Goal: Task Accomplishment & Management: Manage account settings

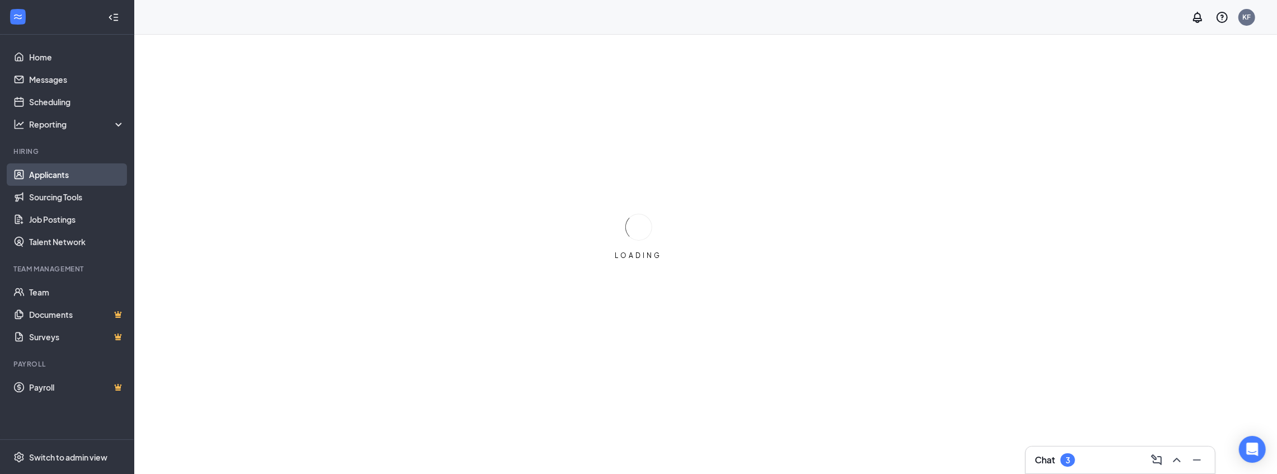
click at [44, 172] on link "Applicants" at bounding box center [77, 174] width 96 height 22
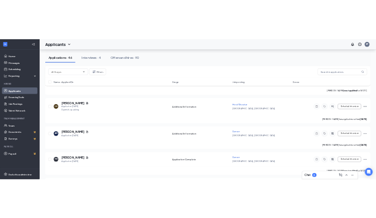
scroll to position [858, 0]
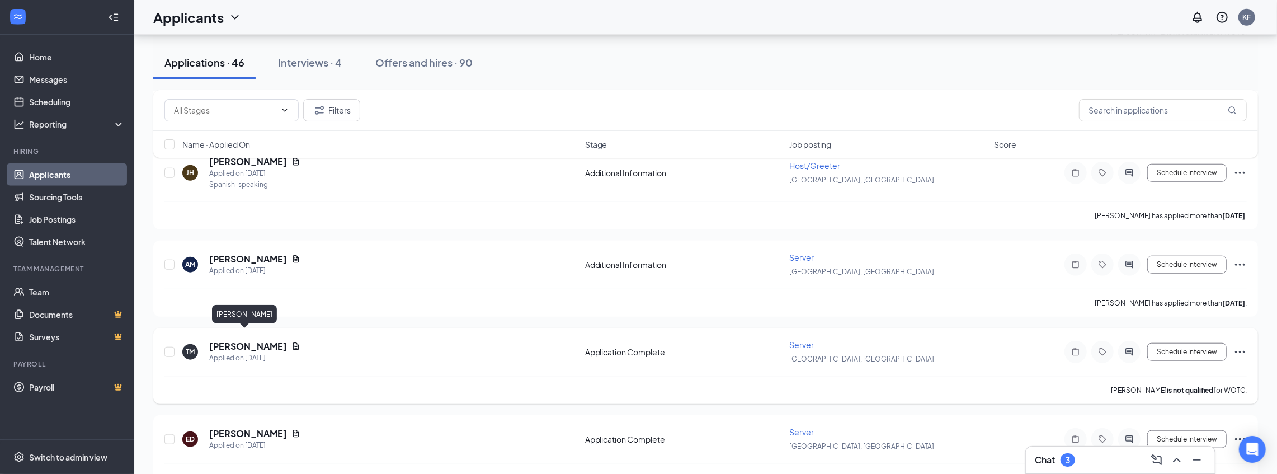
click at [232, 340] on h5 "[PERSON_NAME]" at bounding box center [248, 346] width 78 height 12
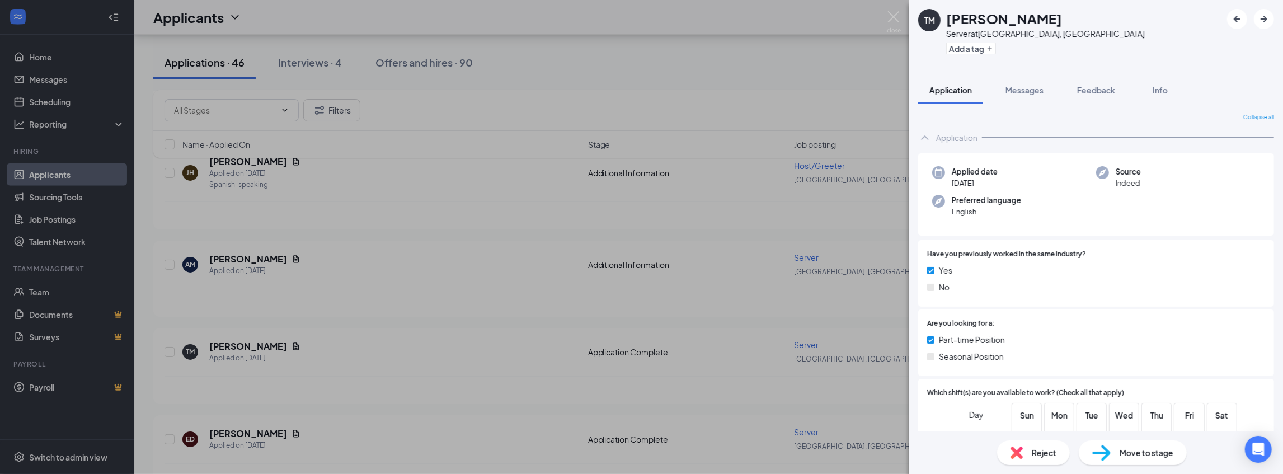
click at [884, 22] on div "TM [PERSON_NAME] Server at [GEOGRAPHIC_DATA], [GEOGRAPHIC_DATA] Add a tag Appli…" at bounding box center [641, 237] width 1283 height 474
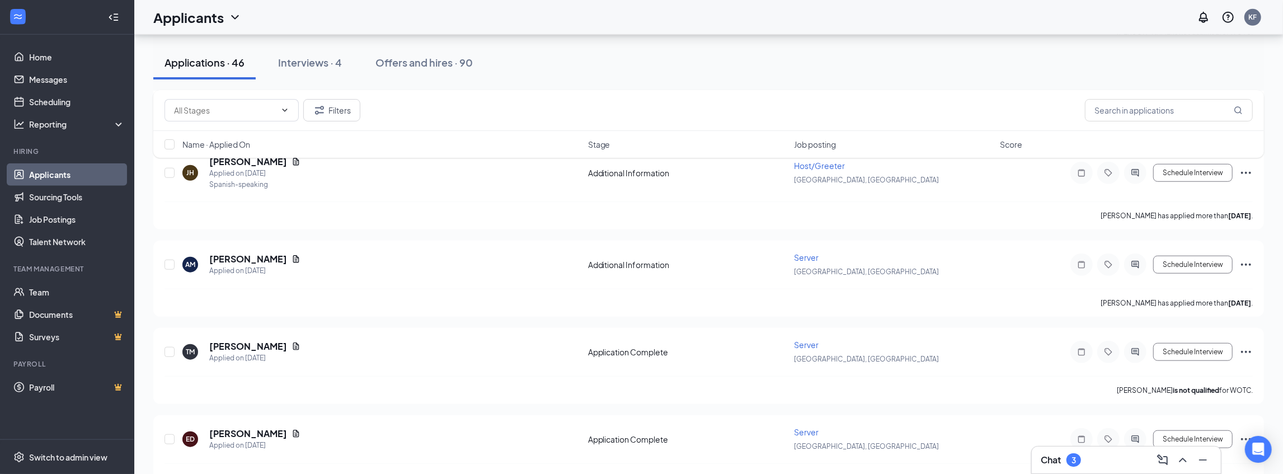
click at [892, 17] on div "Applicants KF" at bounding box center [708, 17] width 1148 height 35
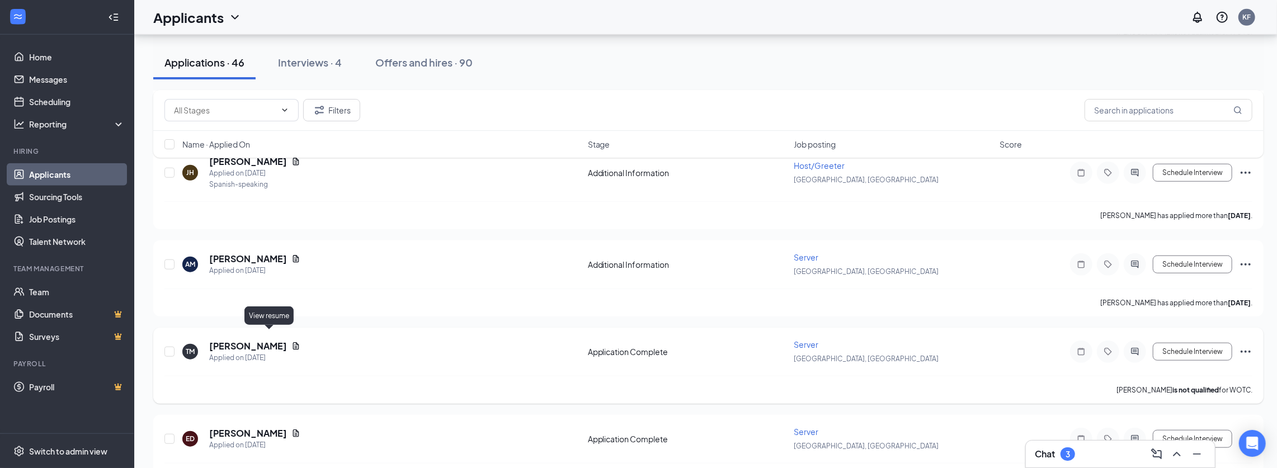
click at [291, 342] on icon "Document" at bounding box center [295, 346] width 9 height 9
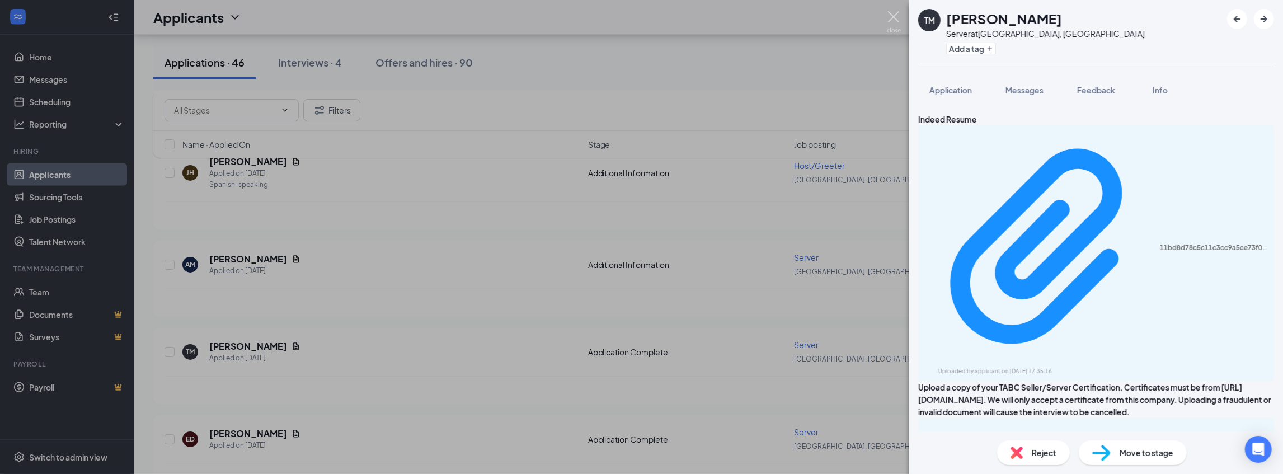
click at [890, 16] on img at bounding box center [894, 22] width 14 height 22
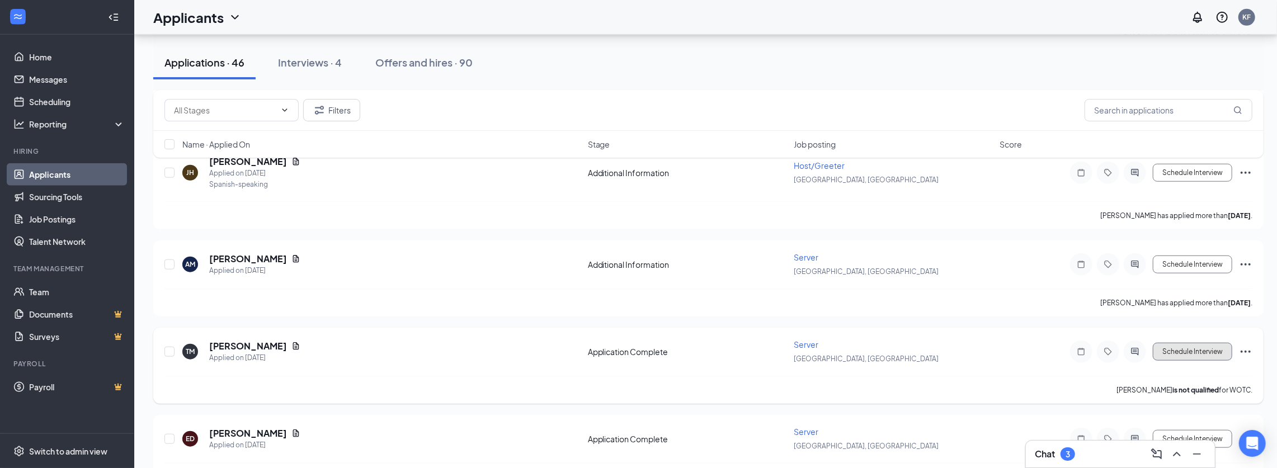
click at [1207, 343] on button "Schedule Interview" at bounding box center [1192, 352] width 79 height 18
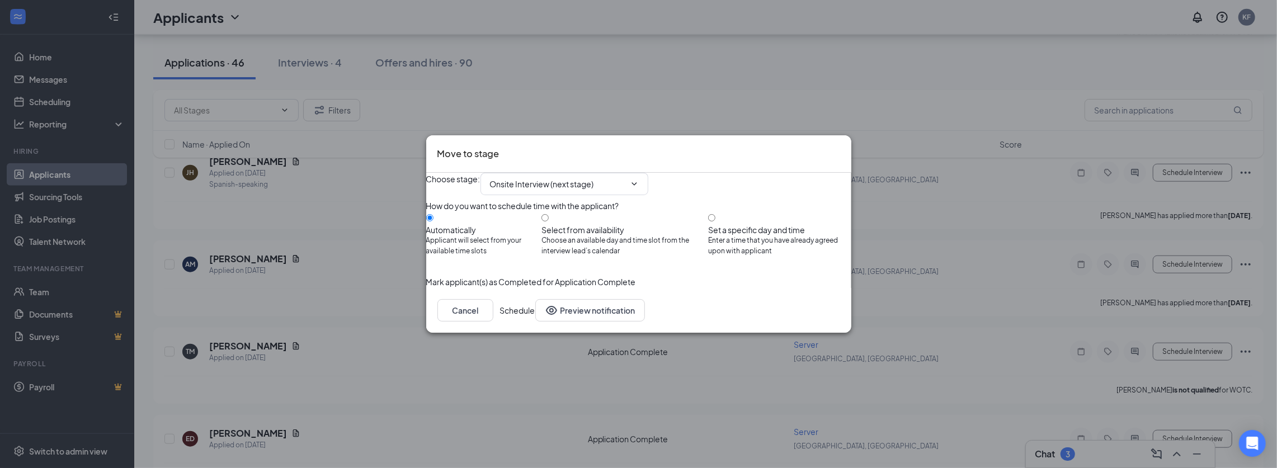
click at [535, 322] on button "Schedule" at bounding box center [517, 310] width 35 height 22
